Goal: Find specific page/section: Find specific page/section

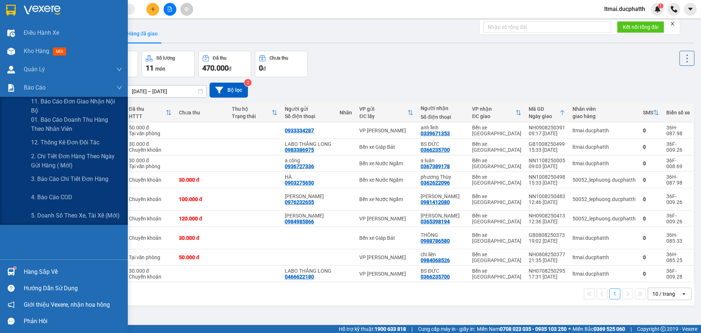
click at [19, 89] on div "Báo cáo" at bounding box center [64, 88] width 128 height 18
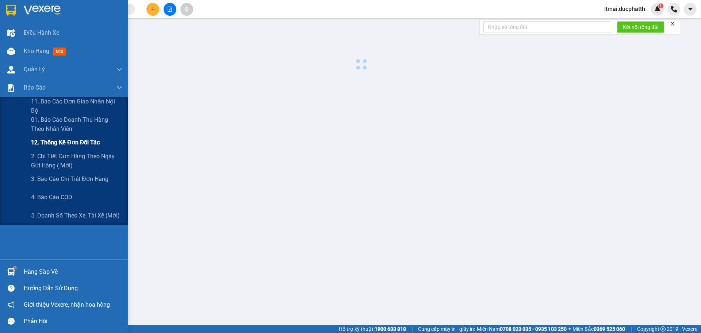
click at [46, 137] on div "12. Thống kê đơn đối tác" at bounding box center [76, 142] width 91 height 18
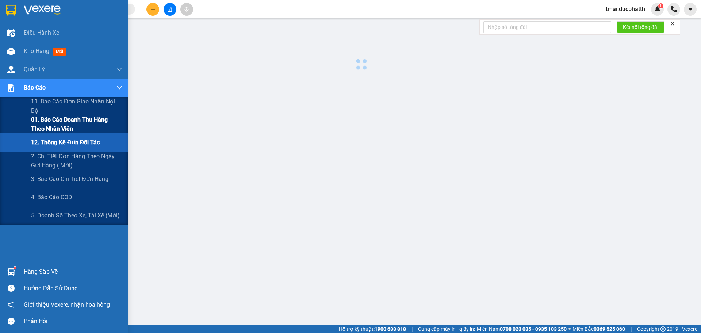
click at [51, 126] on span "01. Báo cáo doanh thu hàng theo nhân viên" at bounding box center [76, 124] width 91 height 18
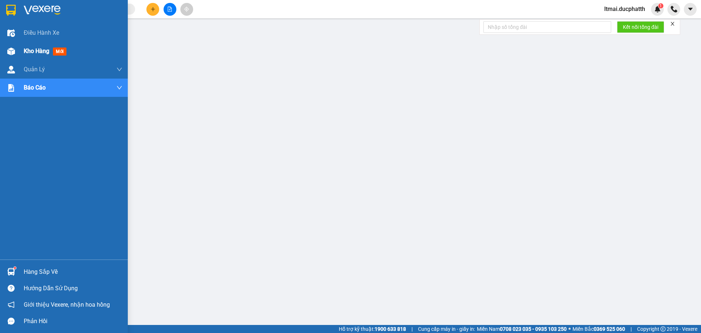
click at [31, 47] on span "Kho hàng" at bounding box center [37, 50] width 26 height 7
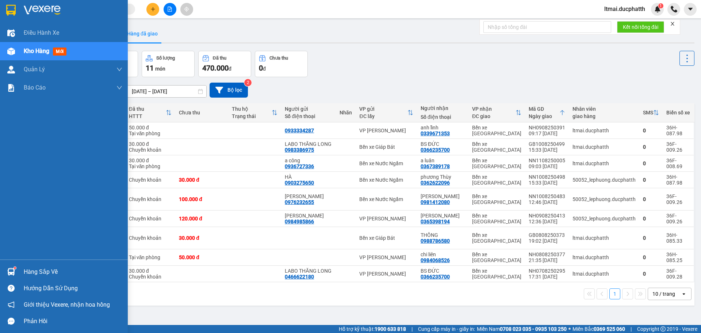
click at [5, 51] on div at bounding box center [11, 51] width 13 height 13
